Goal: Task Accomplishment & Management: Complete application form

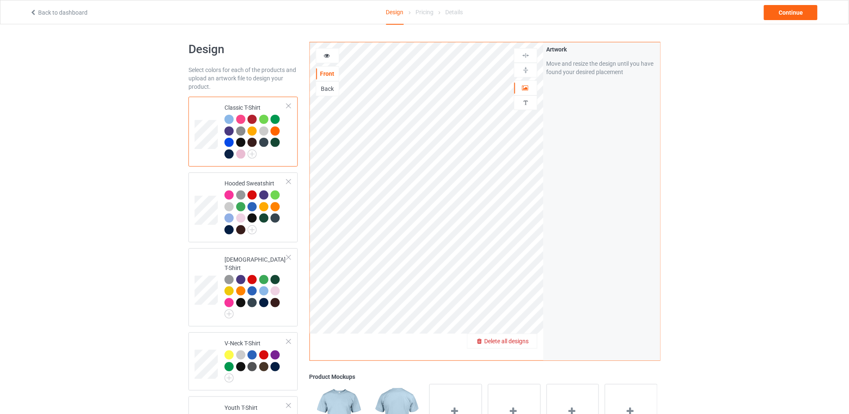
click at [523, 338] on span "Delete all designs" at bounding box center [506, 341] width 44 height 7
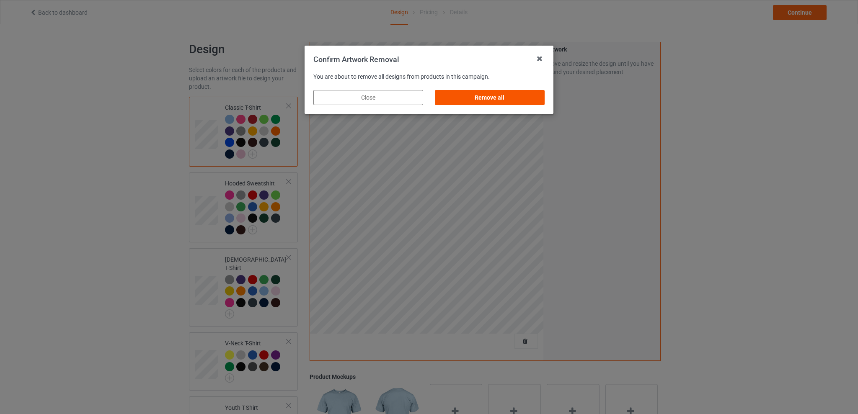
click at [519, 99] on div "Remove all" at bounding box center [490, 97] width 110 height 15
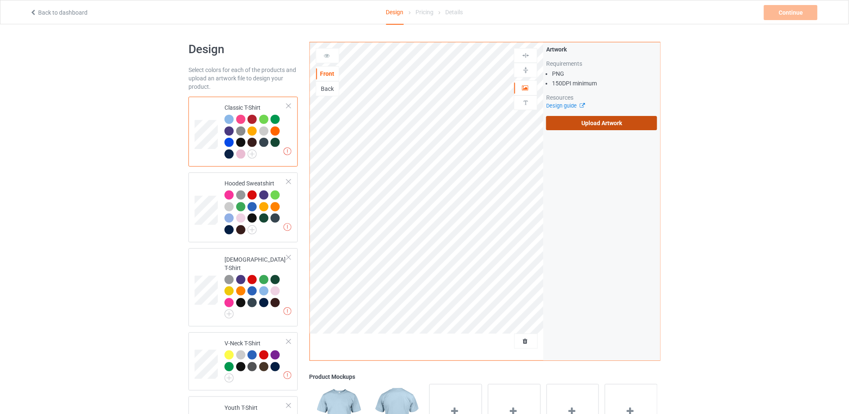
click at [579, 124] on label "Upload Artwork" at bounding box center [601, 123] width 111 height 14
click at [0, 0] on input "Upload Artwork" at bounding box center [0, 0] width 0 height 0
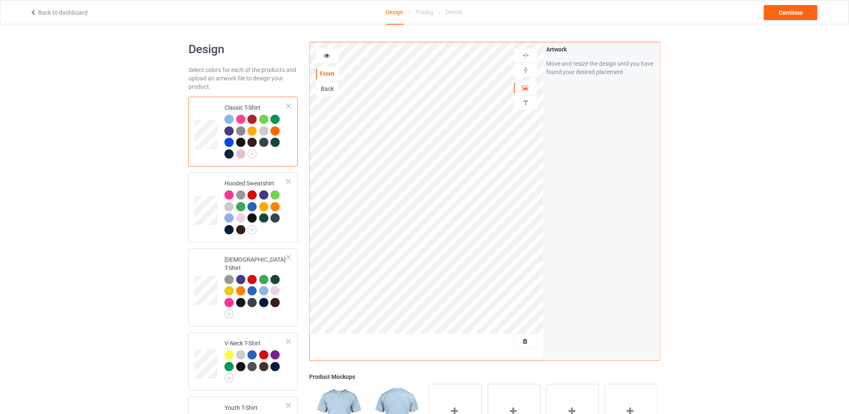
click at [231, 118] on div at bounding box center [228, 119] width 9 height 9
click at [240, 118] on div at bounding box center [240, 119] width 9 height 9
click at [253, 119] on div at bounding box center [251, 119] width 9 height 9
click at [264, 118] on div at bounding box center [263, 119] width 9 height 9
click at [277, 119] on div at bounding box center [274, 119] width 9 height 9
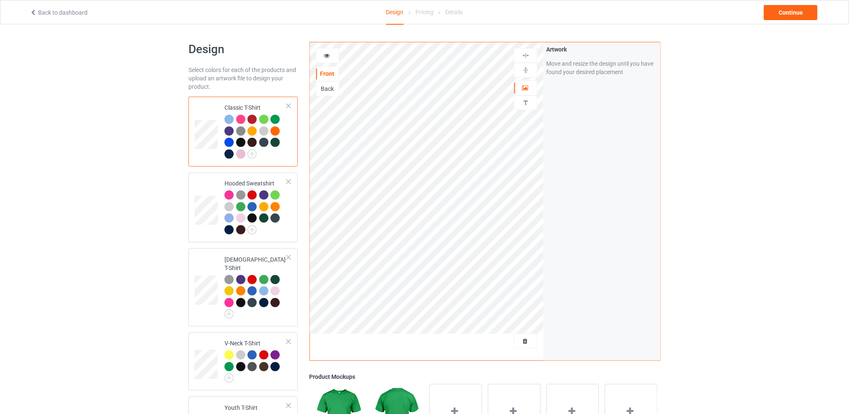
click at [242, 130] on img at bounding box center [240, 130] width 9 height 9
click at [242, 142] on div at bounding box center [240, 142] width 9 height 9
click at [255, 144] on div at bounding box center [251, 142] width 9 height 9
click at [261, 142] on div at bounding box center [263, 142] width 9 height 9
click at [252, 130] on div at bounding box center [251, 130] width 9 height 9
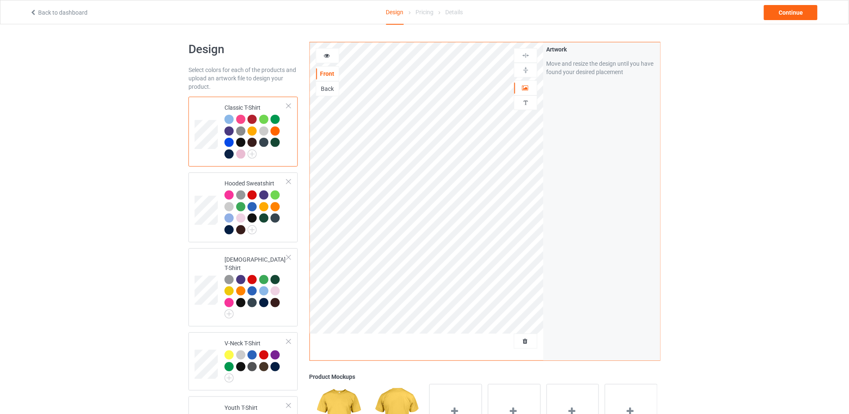
click at [729, 132] on div "Design Select colors for each of the products and upload an artwork file to des…" at bounding box center [424, 343] width 849 height 639
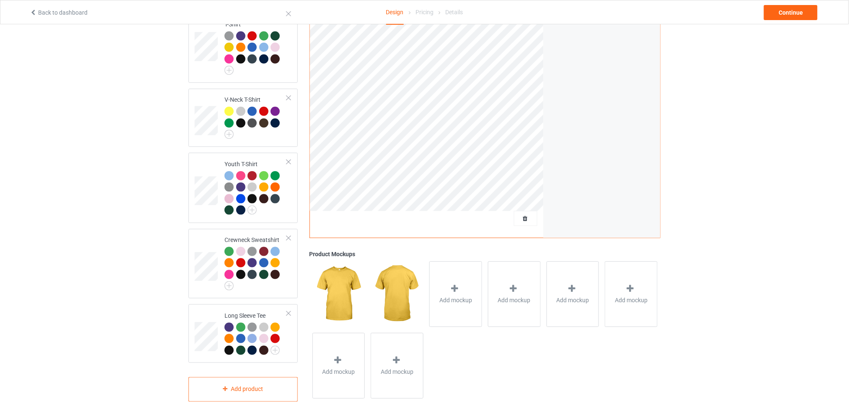
scroll to position [21, 0]
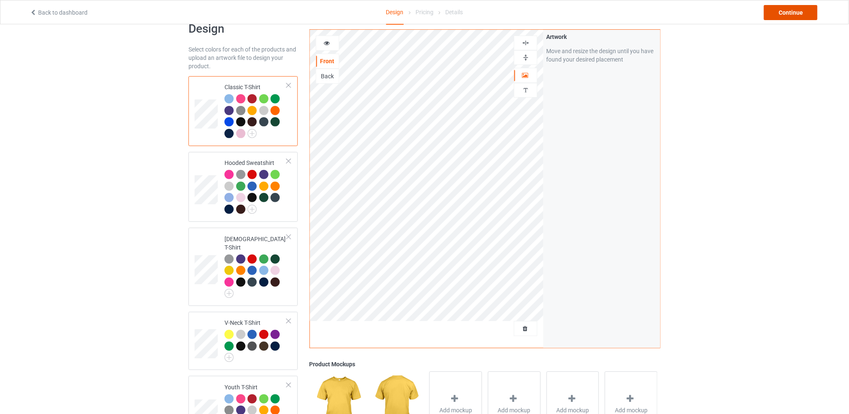
click at [795, 11] on div "Continue" at bounding box center [791, 12] width 54 height 15
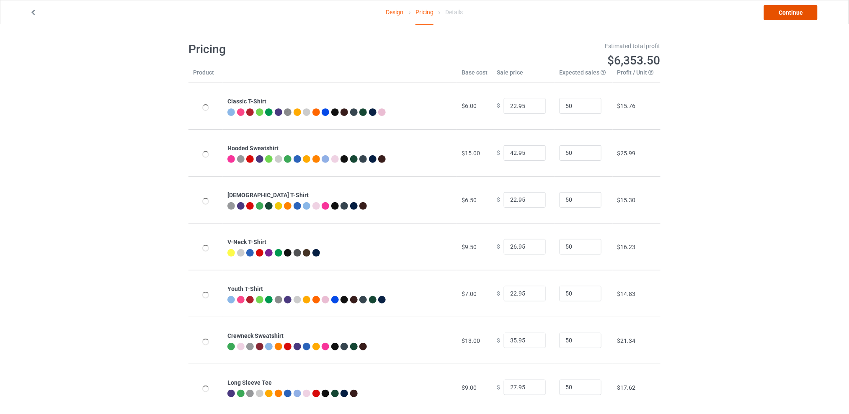
click at [782, 13] on link "Continue" at bounding box center [791, 12] width 54 height 15
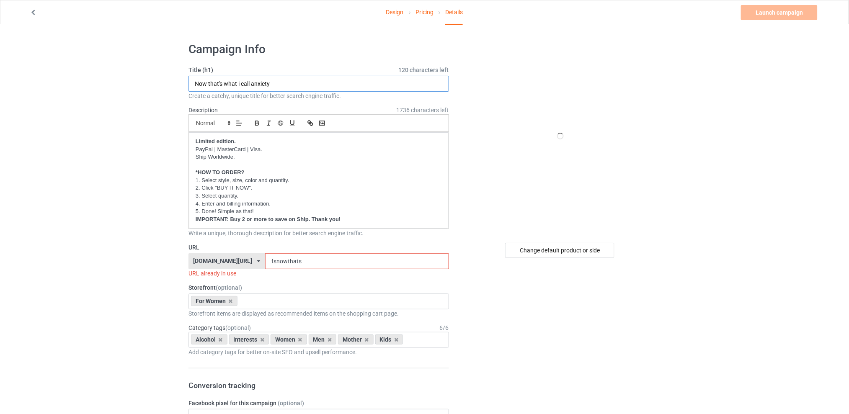
drag, startPoint x: 155, startPoint y: 87, endPoint x: 131, endPoint y: 87, distance: 24.3
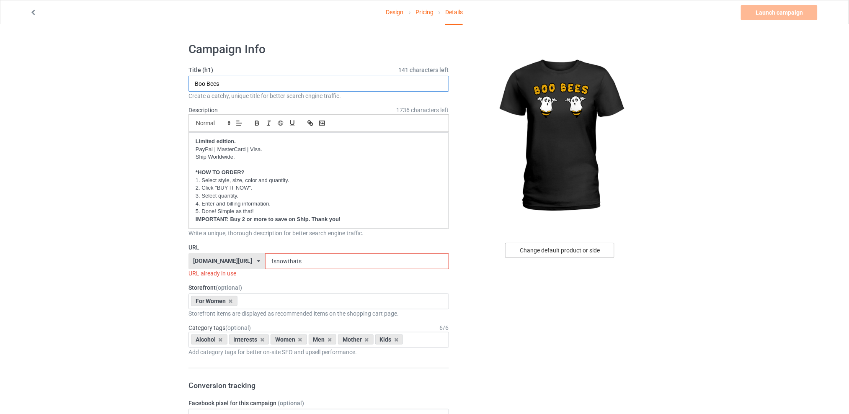
type input "Boo Bees"
click at [536, 251] on div "Change default product or side" at bounding box center [559, 250] width 109 height 15
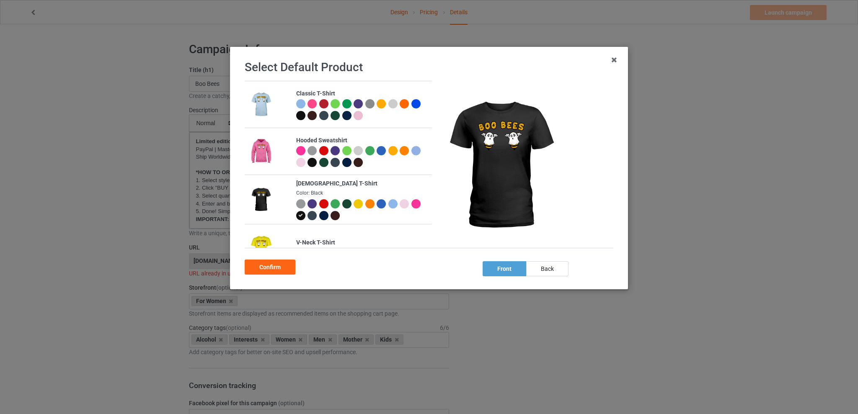
click at [368, 201] on div at bounding box center [369, 203] width 9 height 9
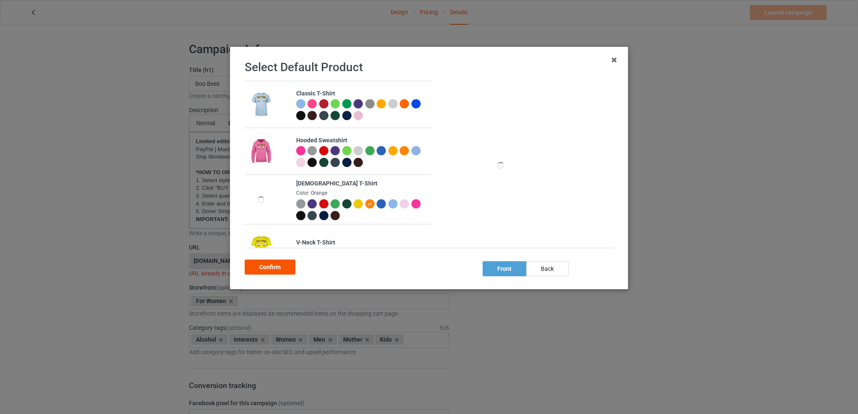
click at [277, 263] on div "Confirm" at bounding box center [270, 267] width 51 height 15
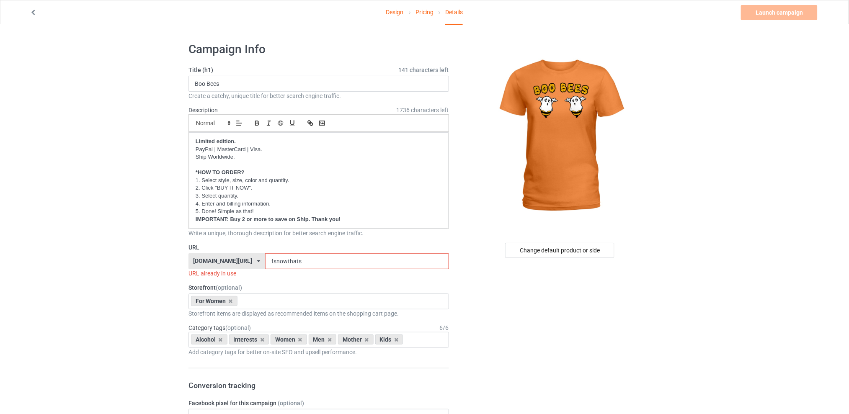
drag, startPoint x: 327, startPoint y: 262, endPoint x: 244, endPoint y: 262, distance: 82.5
click at [244, 262] on div "[DOMAIN_NAME][URL] [DOMAIN_NAME][URL] [DOMAIN_NAME][URL] [DOMAIN_NAME][URL] 5d7…" at bounding box center [318, 261] width 260 height 16
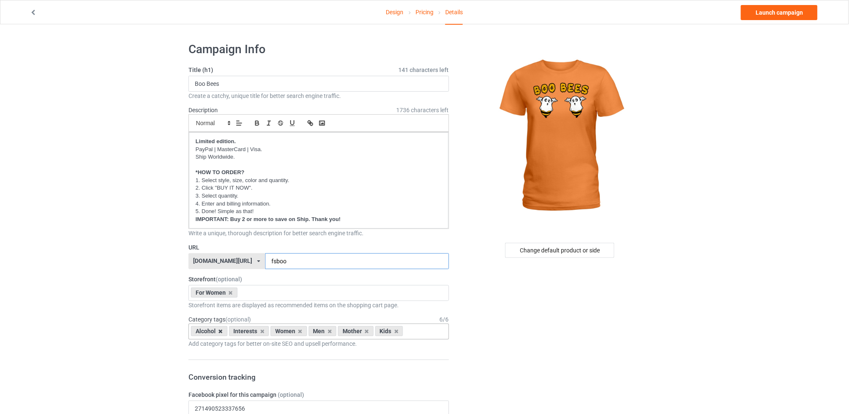
type input "fsboo"
click at [219, 331] on icon at bounding box center [221, 331] width 4 height 5
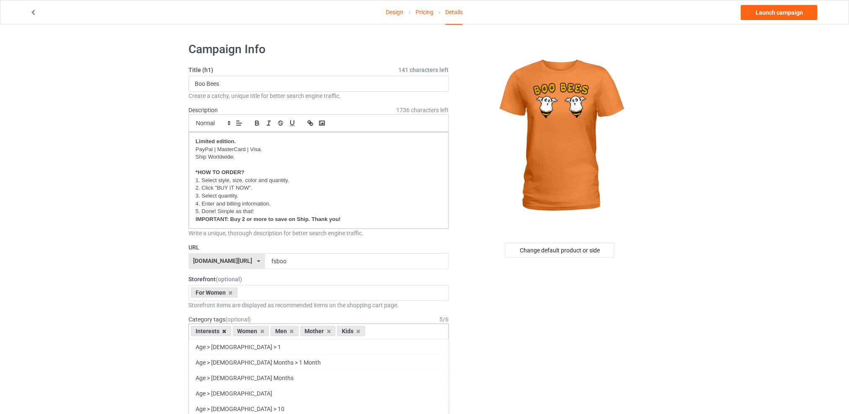
click at [224, 332] on icon at bounding box center [224, 331] width 4 height 5
click at [248, 332] on icon at bounding box center [250, 331] width 4 height 5
click at [258, 332] on icon at bounding box center [257, 331] width 4 height 5
click at [250, 331] on icon at bounding box center [250, 331] width 4 height 5
click at [257, 294] on div "For Women Best Sellers Best Friend Sister - Aunt [DATE] For Christmas Sistaaaaa…" at bounding box center [318, 293] width 260 height 16
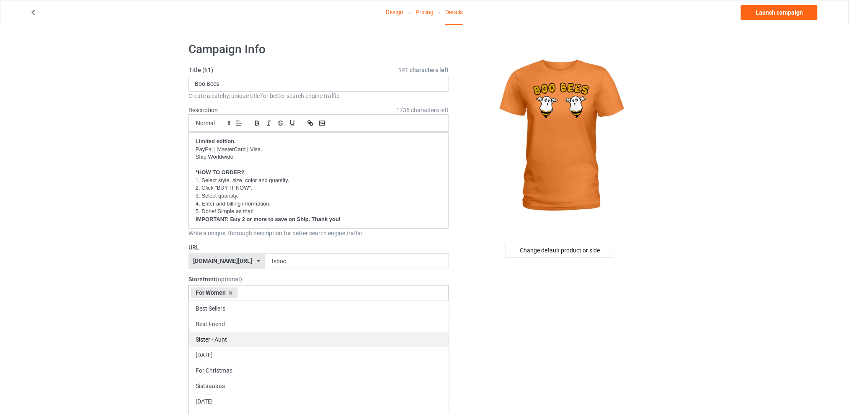
scroll to position [77, 0]
click at [224, 326] on div "[DATE]" at bounding box center [319, 324] width 260 height 15
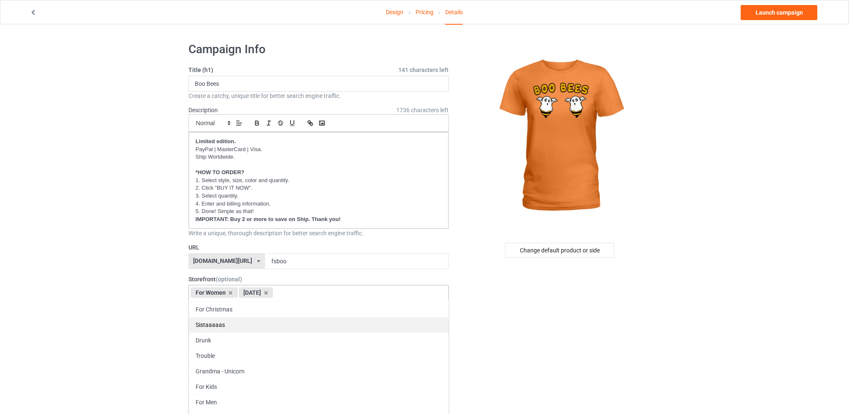
scroll to position [61, 0]
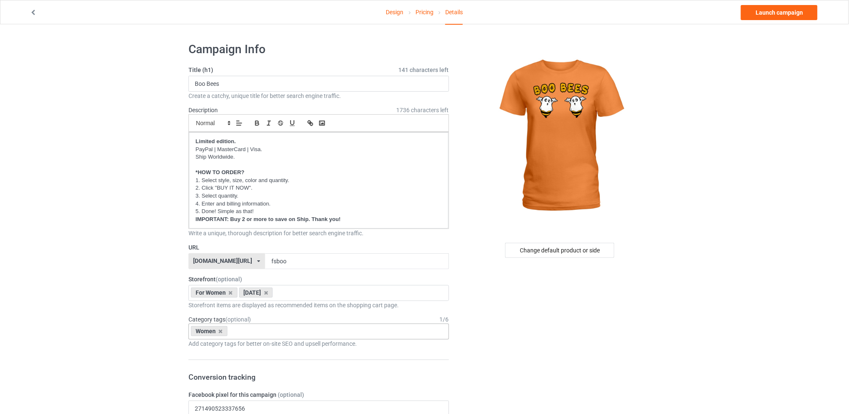
click at [265, 330] on div "Women Age > [DEMOGRAPHIC_DATA] > 1 Age > [DEMOGRAPHIC_DATA] Months > 1 Month Ag…" at bounding box center [318, 332] width 260 height 16
type input "hall"
click at [282, 345] on div "Holidays & Events > US Holidays > [DATE]" at bounding box center [319, 346] width 260 height 15
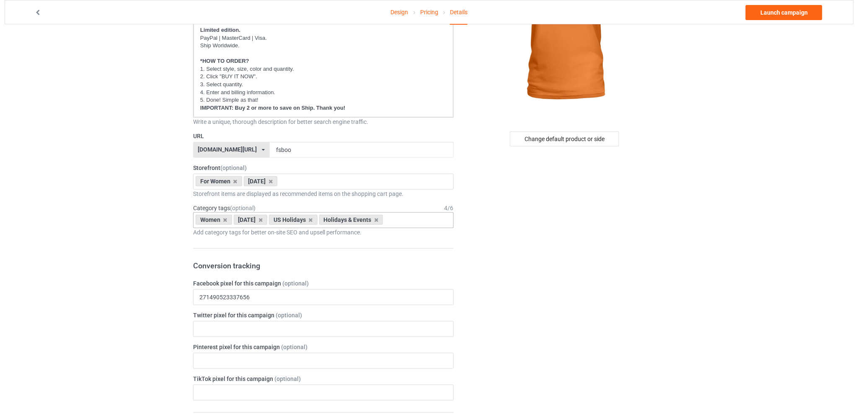
scroll to position [0, 0]
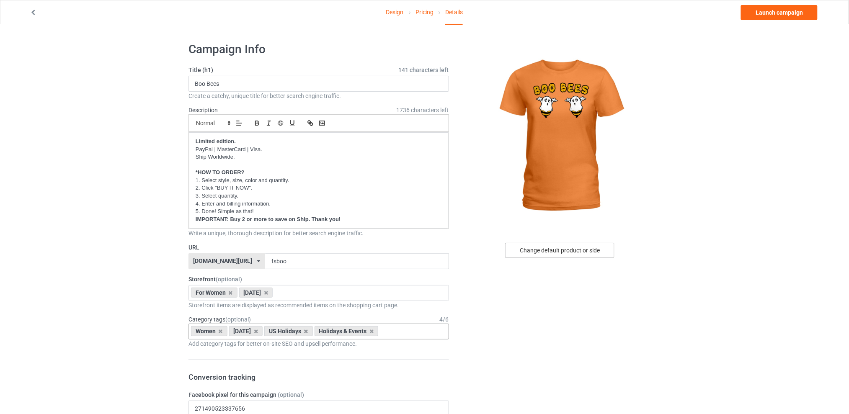
click at [545, 252] on div "Change default product or side" at bounding box center [559, 250] width 109 height 15
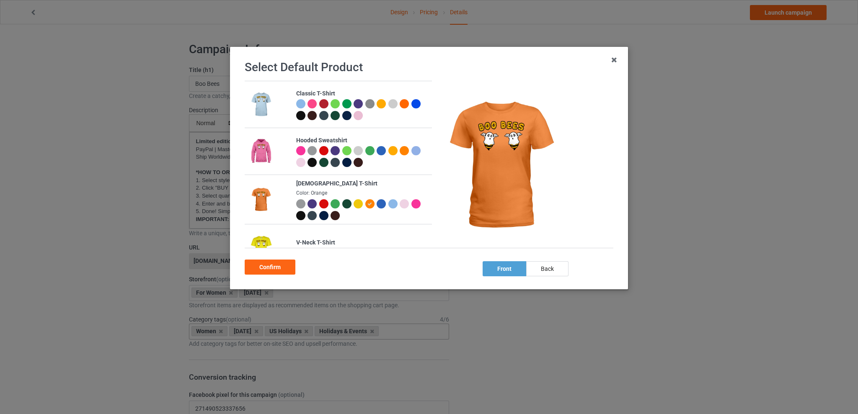
click at [404, 147] on div at bounding box center [403, 150] width 9 height 9
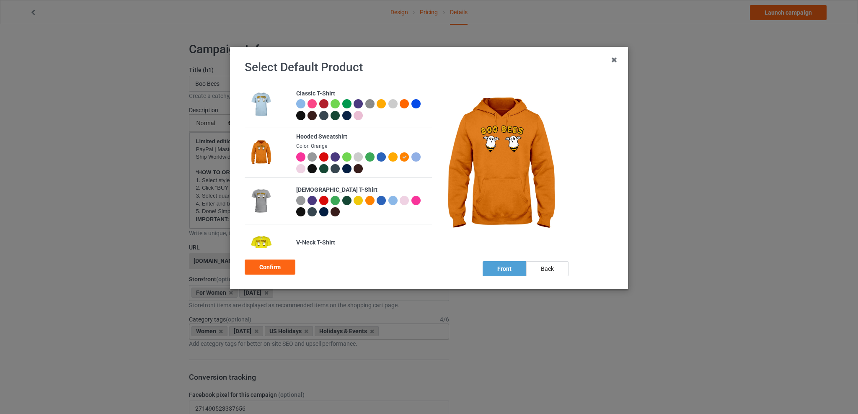
click at [368, 199] on div at bounding box center [369, 200] width 9 height 9
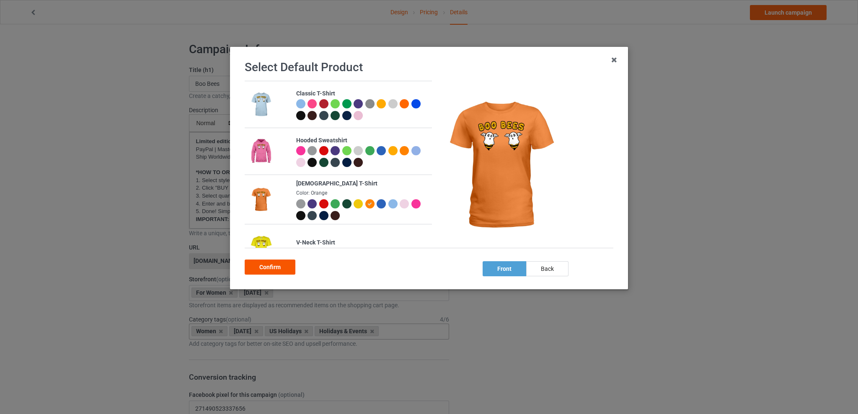
click at [275, 266] on div "Confirm" at bounding box center [270, 267] width 51 height 15
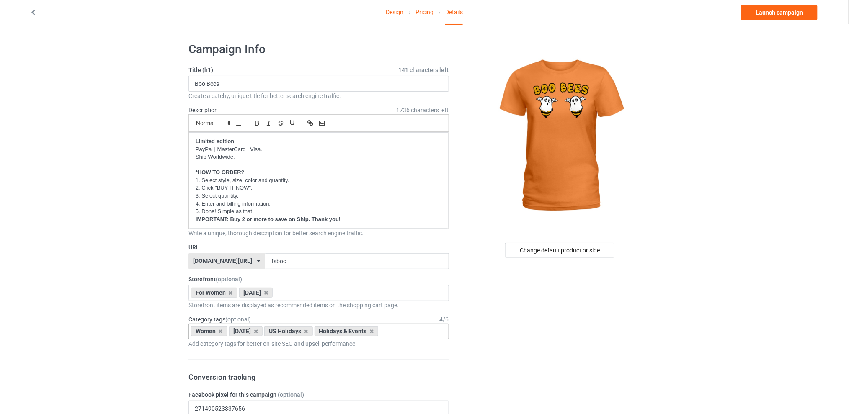
click at [393, 10] on link "Design" at bounding box center [395, 11] width 18 height 23
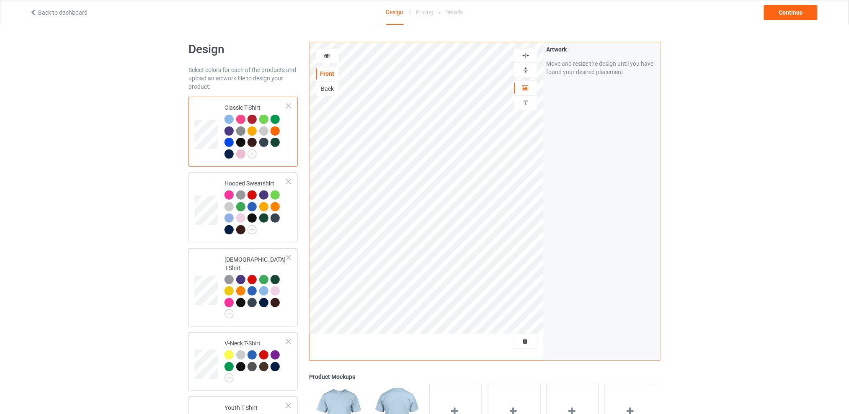
click at [772, 126] on div "Design Select colors for each of the products and upload an artwork file to des…" at bounding box center [424, 343] width 849 height 639
click at [780, 13] on div "Continue" at bounding box center [791, 12] width 54 height 15
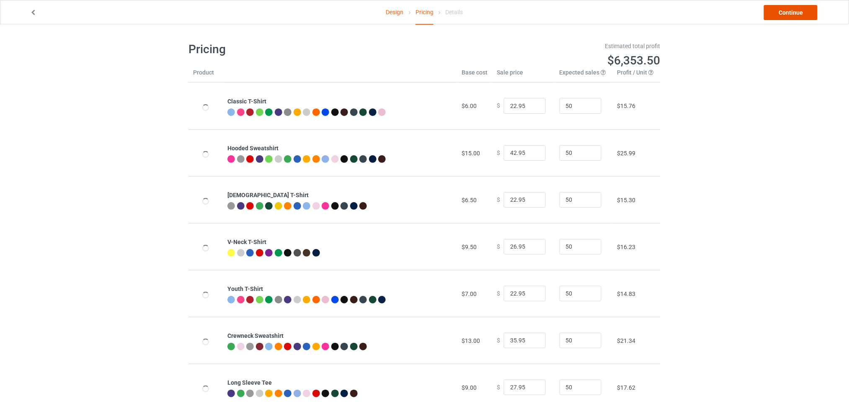
click at [780, 13] on link "Continue" at bounding box center [791, 12] width 54 height 15
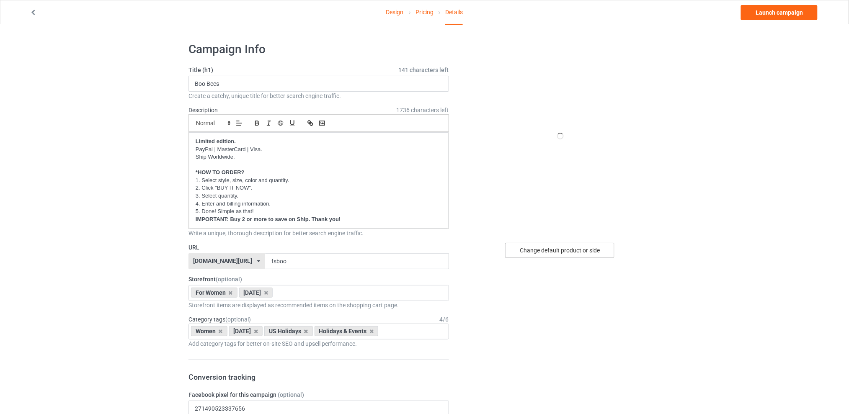
click at [534, 248] on div "Change default product or side" at bounding box center [559, 250] width 109 height 15
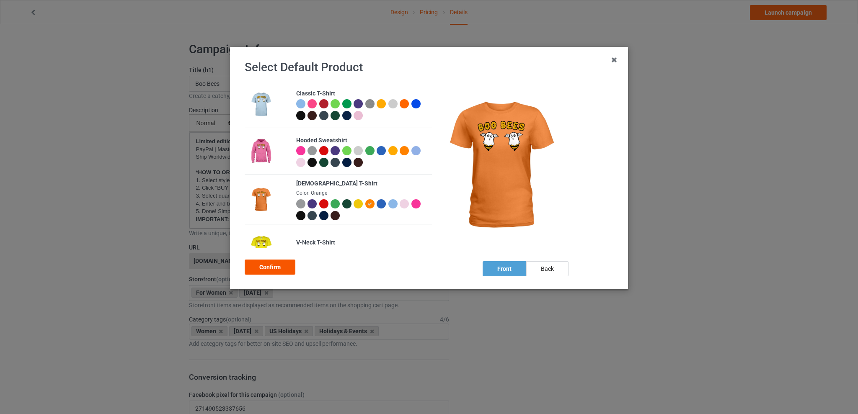
click at [273, 271] on div "Confirm" at bounding box center [270, 267] width 51 height 15
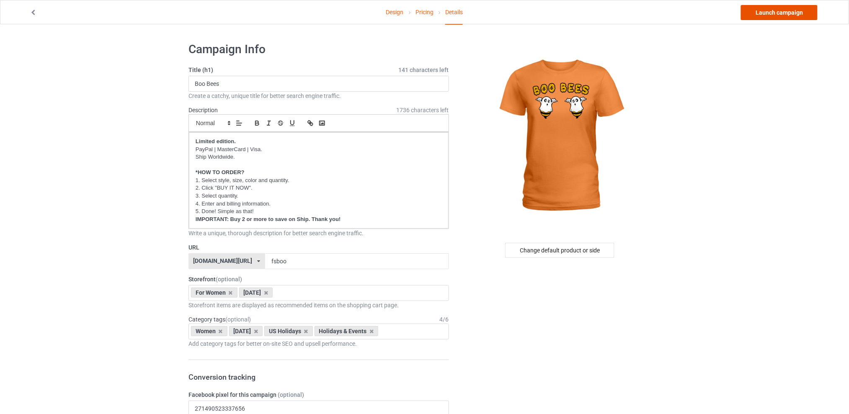
click at [786, 12] on link "Launch campaign" at bounding box center [779, 12] width 77 height 15
